Goal: Information Seeking & Learning: Learn about a topic

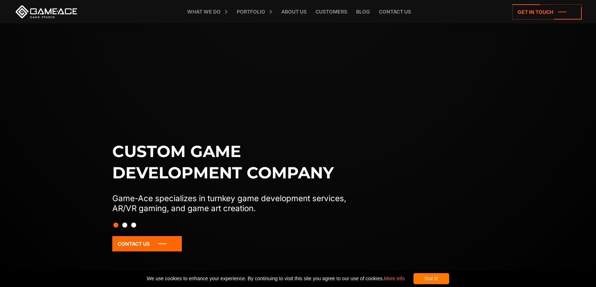
click at [125, 225] on button "Slide 2" at bounding box center [124, 225] width 5 height 12
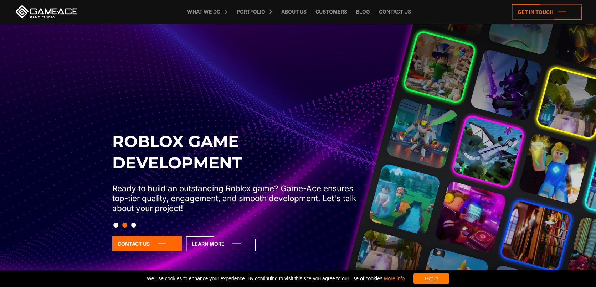
click at [134, 226] on button "Slide 3" at bounding box center [133, 225] width 5 height 12
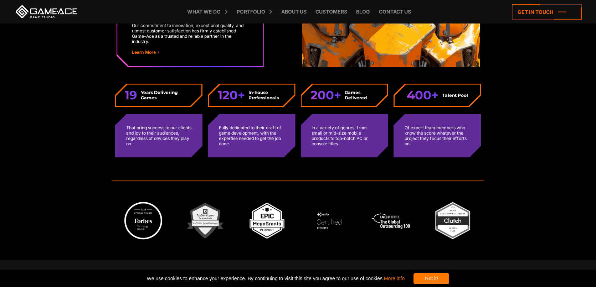
scroll to position [1868, 0]
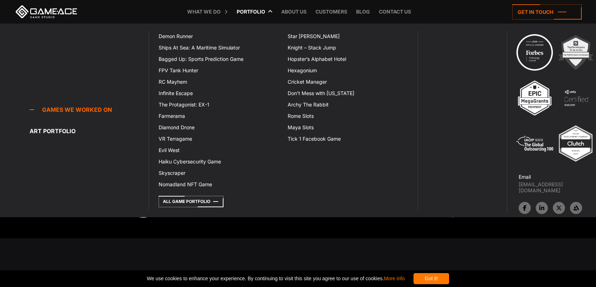
click at [259, 10] on link "Portfolio" at bounding box center [251, 12] width 36 height 24
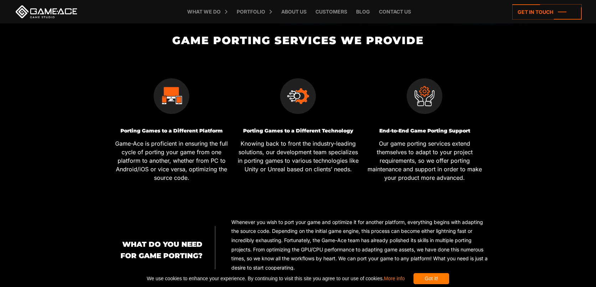
scroll to position [232, 0]
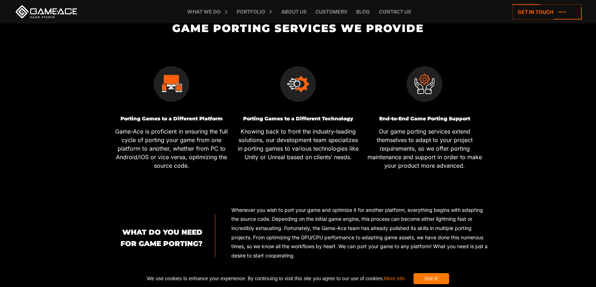
click at [145, 151] on p "Game-Ace is proficient in ensuring the full cycle of porting your game from one…" at bounding box center [171, 148] width 121 height 43
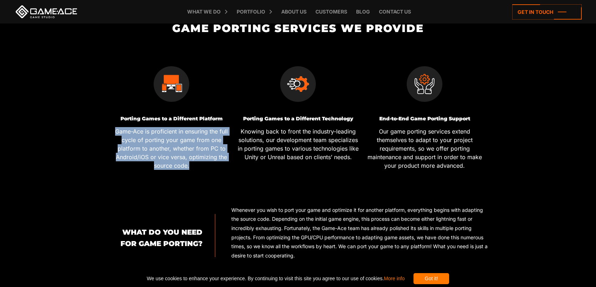
click at [145, 151] on p "Game-Ace is proficient in ensuring the full cycle of porting your game from one…" at bounding box center [171, 148] width 121 height 43
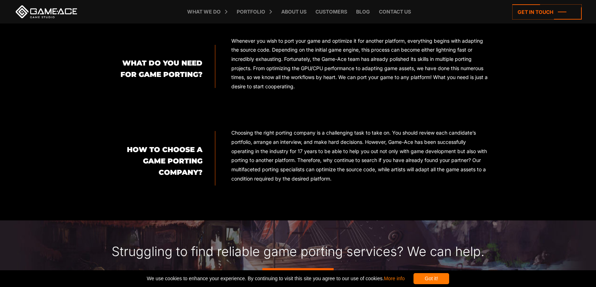
click at [119, 68] on h2 "What Do You Need for Game Porting?" at bounding box center [155, 68] width 94 height 23
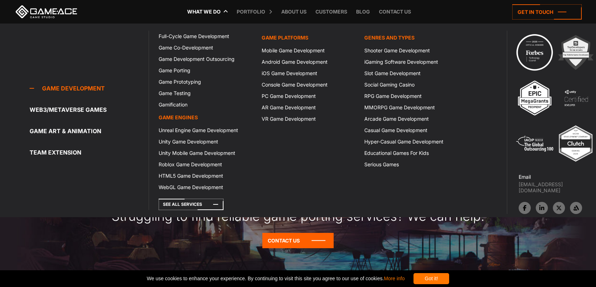
scroll to position [436, 0]
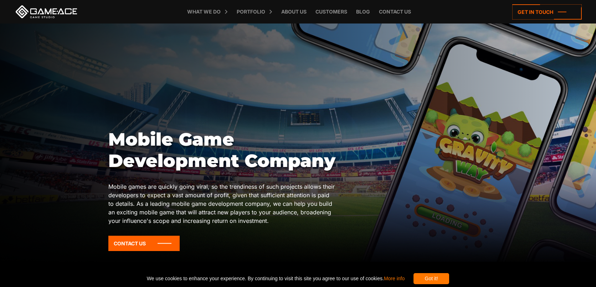
click at [171, 168] on h1 "Mobile Game Development Company" at bounding box center [221, 150] width 227 height 43
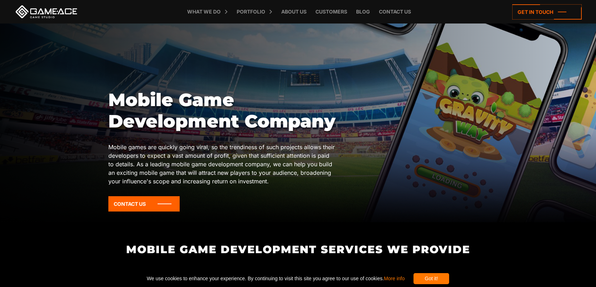
scroll to position [36, 0]
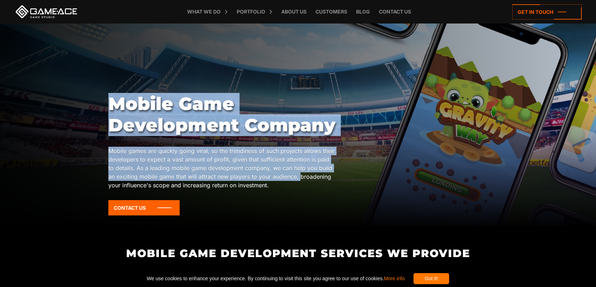
drag, startPoint x: 105, startPoint y: 150, endPoint x: 292, endPoint y: 175, distance: 189.0
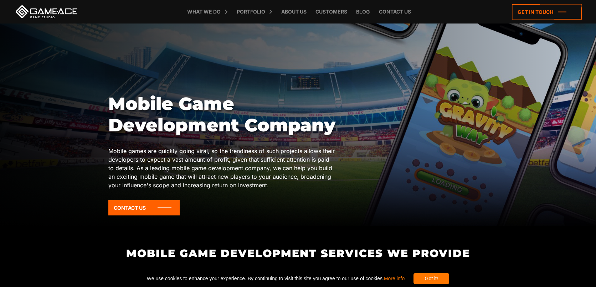
click at [286, 189] on p "Mobile games are quickly going viral, so the trendiness of such projects allows…" at bounding box center [221, 168] width 227 height 43
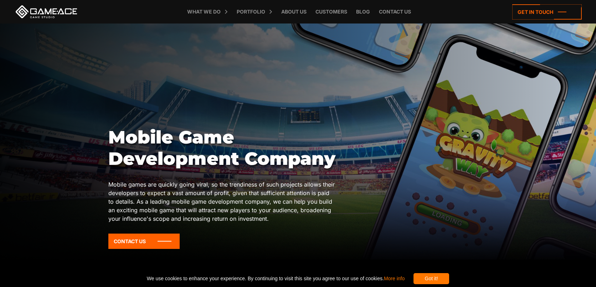
scroll to position [0, 0]
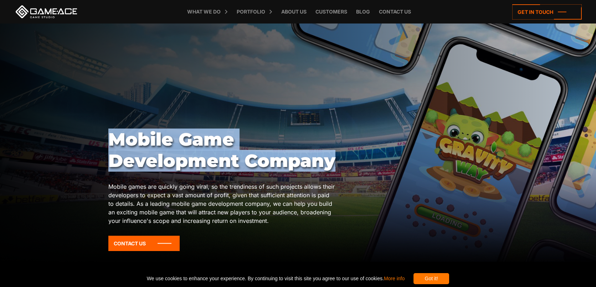
drag, startPoint x: 110, startPoint y: 140, endPoint x: 362, endPoint y: 160, distance: 253.0
click at [362, 160] on div "Mobile Game Development Company Mobile games are quickly going viral, so the tr…" at bounding box center [297, 193] width 379 height 128
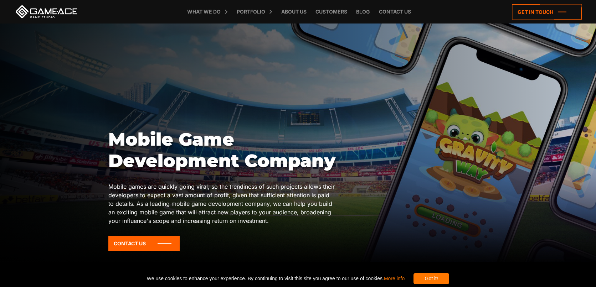
click at [91, 204] on div at bounding box center [298, 143] width 596 height 238
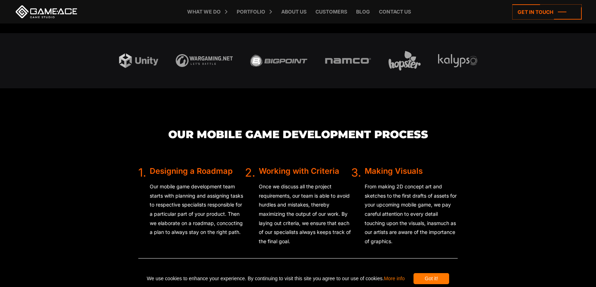
scroll to position [1473, 0]
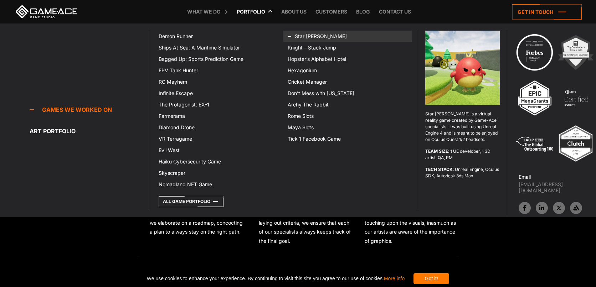
click at [318, 38] on link "Star [PERSON_NAME]" at bounding box center [347, 36] width 129 height 11
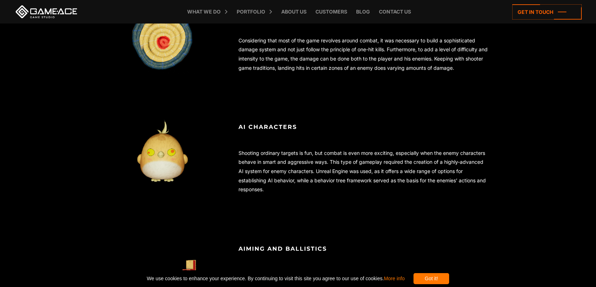
scroll to position [733, 0]
